Goal: Complete application form

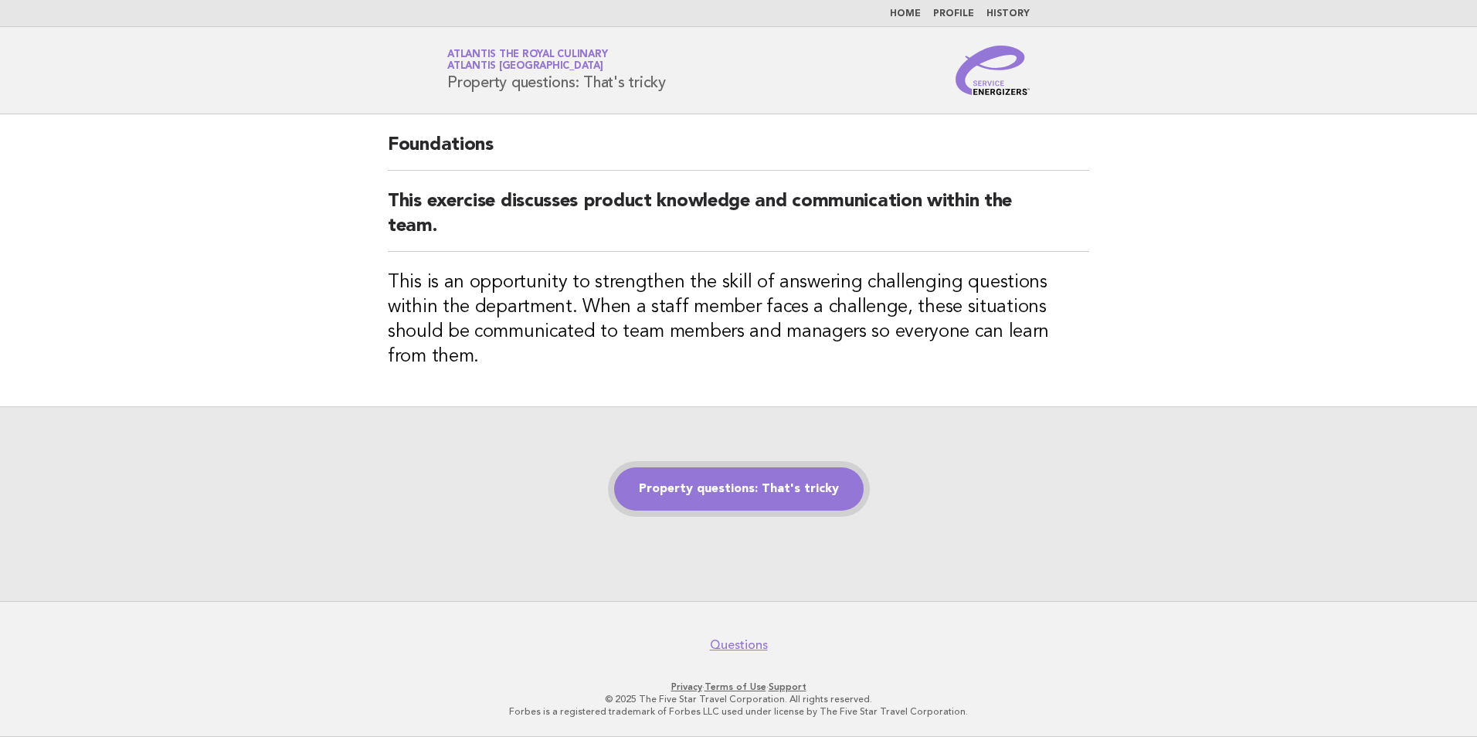
click at [792, 475] on link "Property questions: That's tricky" at bounding box center [738, 488] width 249 height 43
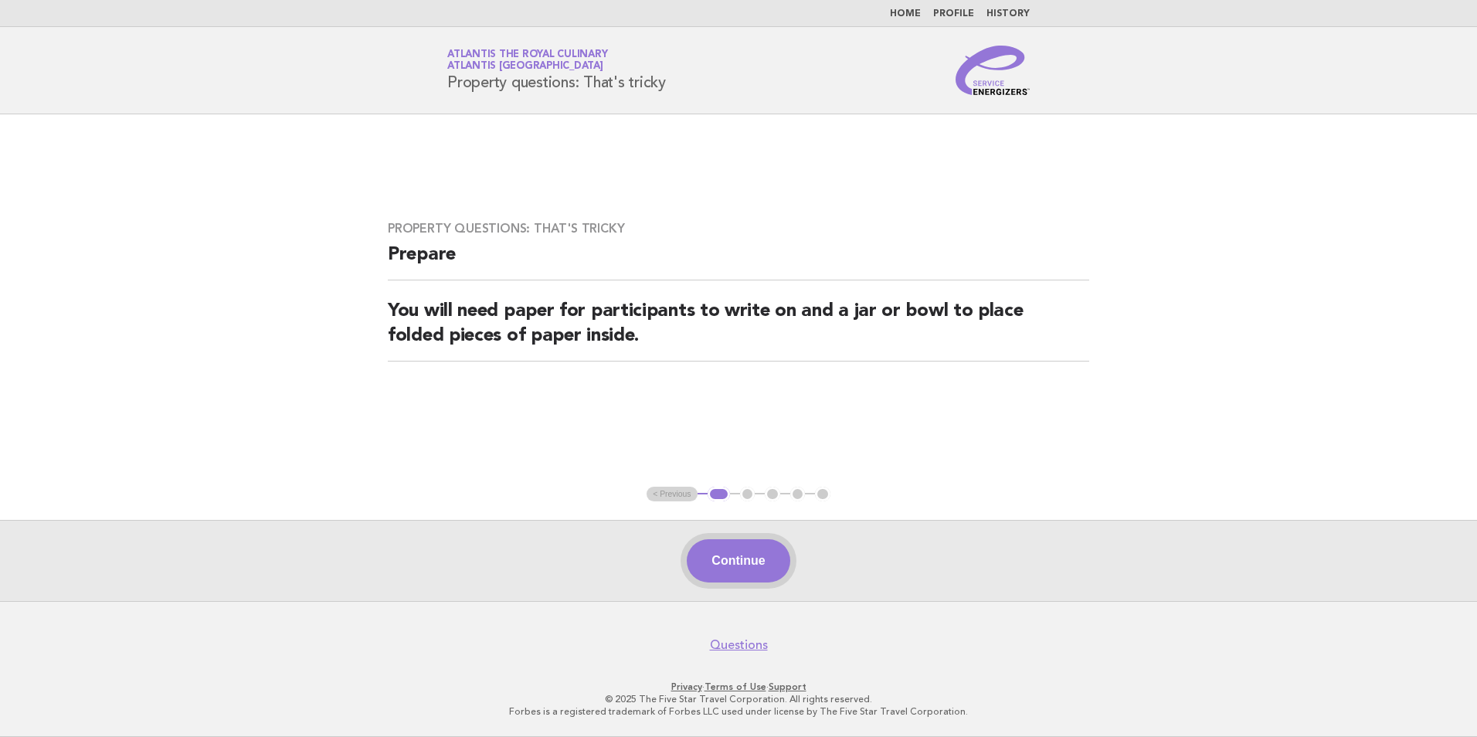
click at [746, 568] on button "Continue" at bounding box center [738, 560] width 103 height 43
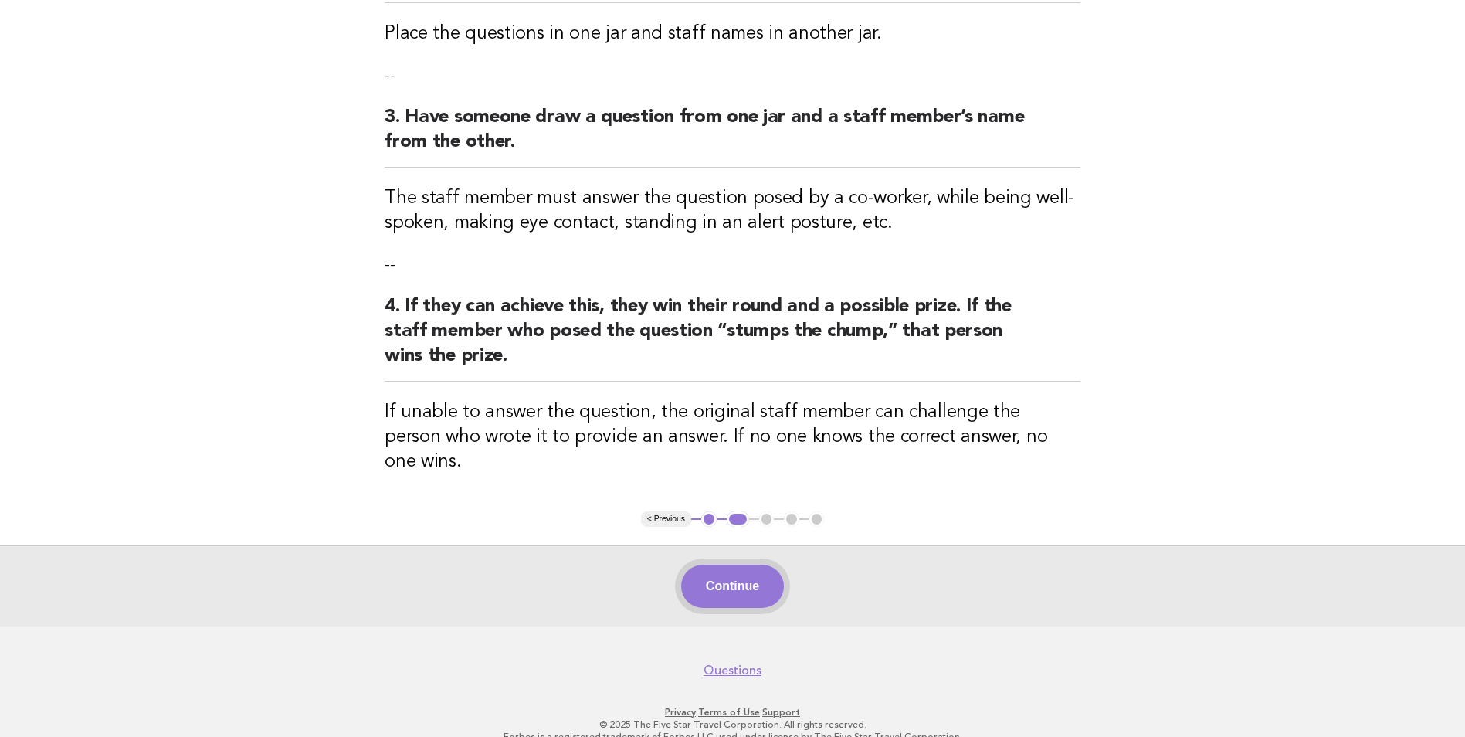
click at [721, 565] on button "Continue" at bounding box center [732, 586] width 103 height 43
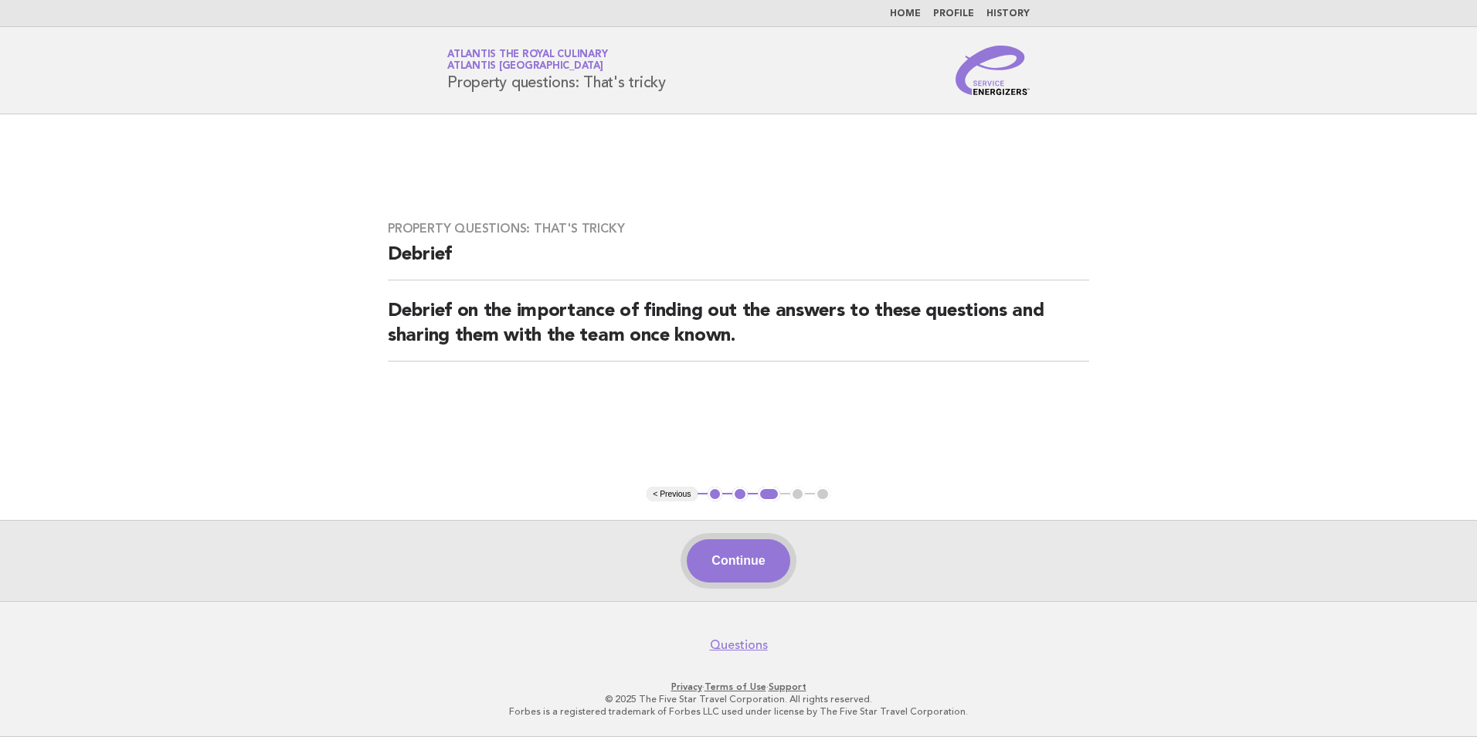
click at [752, 567] on button "Continue" at bounding box center [738, 560] width 103 height 43
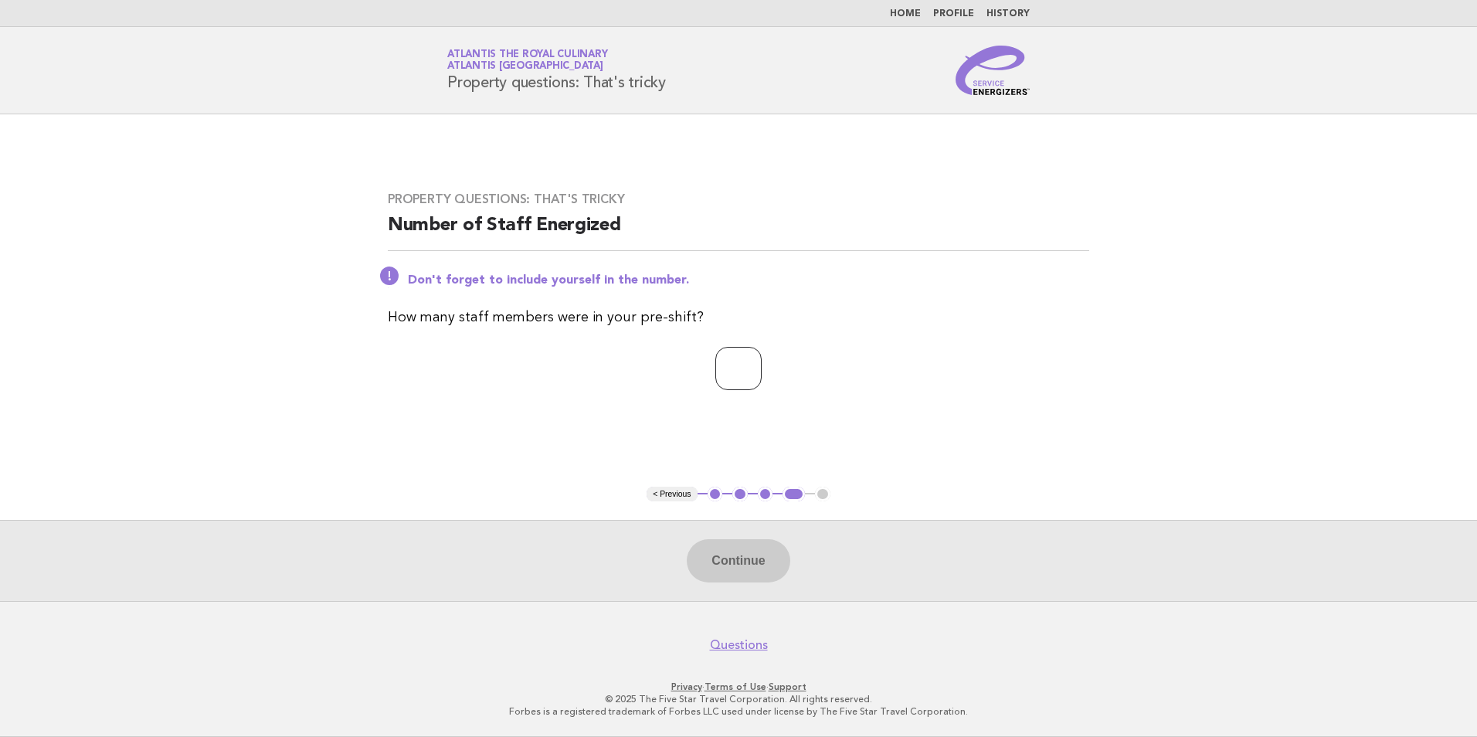
click at [739, 357] on input "number" at bounding box center [738, 368] width 46 height 43
type input "*"
click at [707, 547] on button "Continue" at bounding box center [738, 560] width 103 height 43
